Goal: Navigation & Orientation: Understand site structure

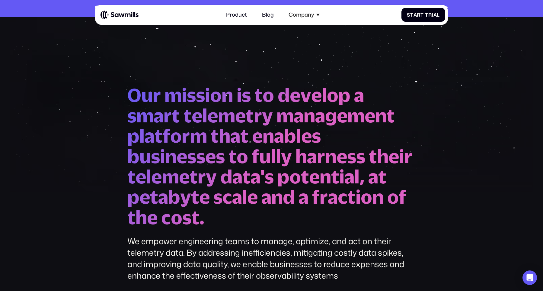
scroll to position [1296, 0]
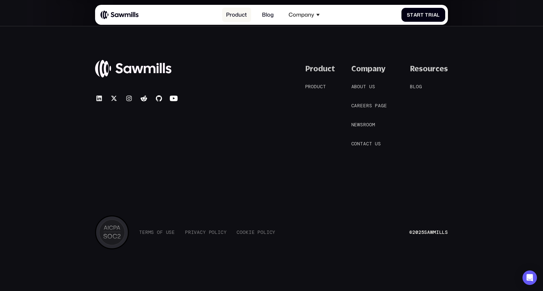
click at [237, 15] on link "Product" at bounding box center [236, 15] width 29 height 15
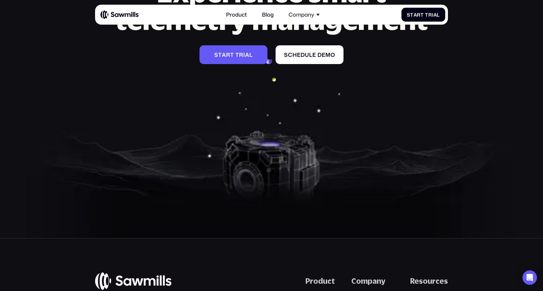
scroll to position [2751, 0]
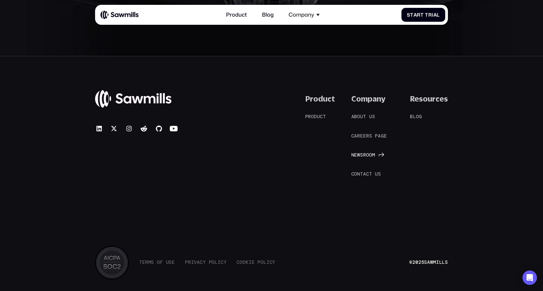
click at [369, 152] on span "o" at bounding box center [367, 155] width 3 height 6
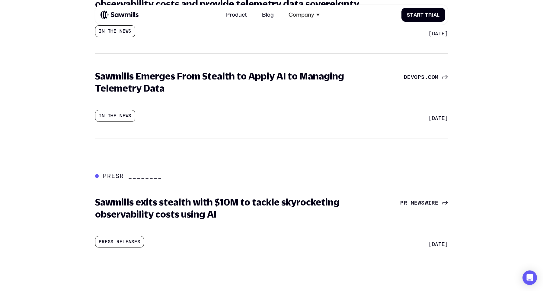
scroll to position [458, 0]
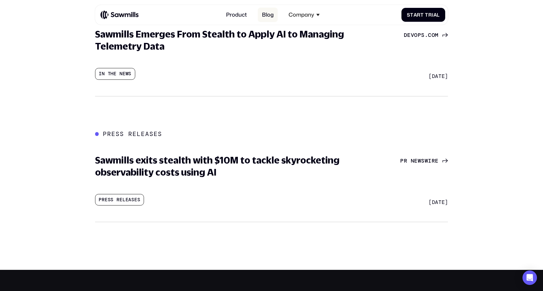
click at [265, 18] on link "Blog" at bounding box center [268, 15] width 20 height 15
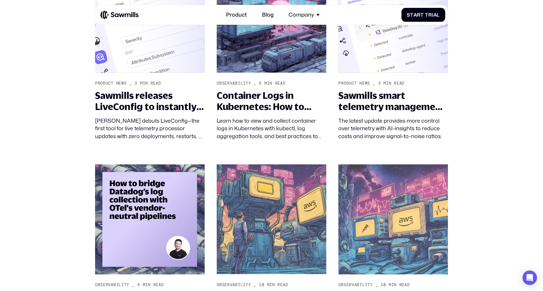
scroll to position [417, 0]
